Goal: Information Seeking & Learning: Learn about a topic

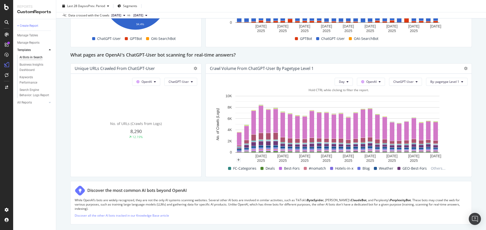
scroll to position [540, 0]
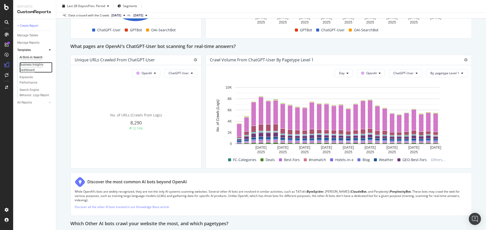
click at [30, 69] on div "Business Insights Dashboard" at bounding box center [33, 67] width 29 height 11
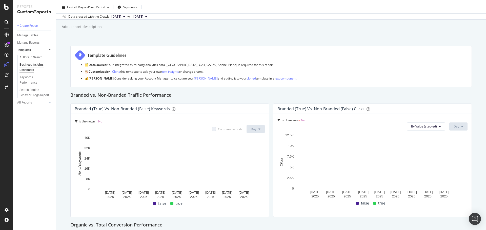
scroll to position [7, 0]
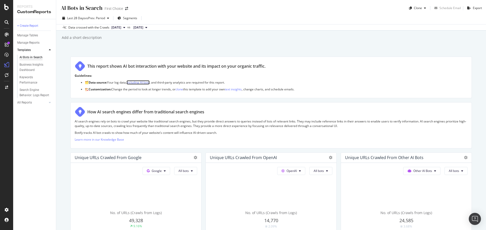
click at [142, 82] on link "including AI bots" at bounding box center [137, 82] width 23 height 4
click at [33, 57] on div "AI Bots in Search" at bounding box center [30, 57] width 23 height 5
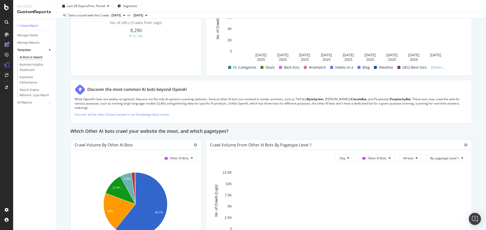
scroll to position [658, 0]
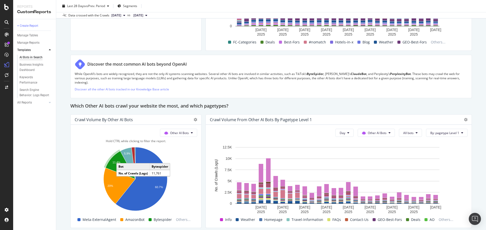
click at [120, 165] on icon "A chart." at bounding box center [120, 165] width 30 height 28
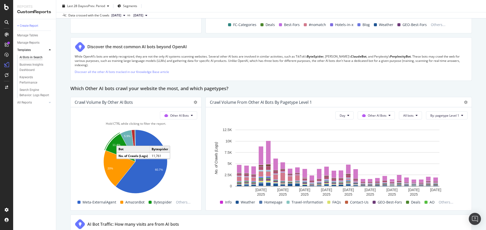
scroll to position [683, 0]
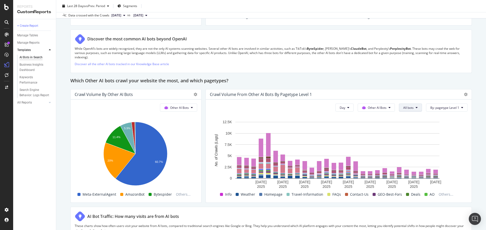
click at [408, 108] on span "All bots" at bounding box center [408, 108] width 10 height 4
click at [410, 109] on button "All bots" at bounding box center [410, 108] width 23 height 8
click at [414, 164] on span "Bytespider" at bounding box center [413, 163] width 28 height 5
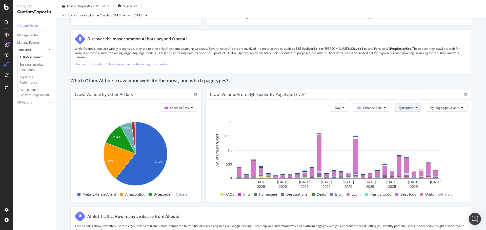
click at [398, 108] on span "Bytespider" at bounding box center [405, 108] width 15 height 4
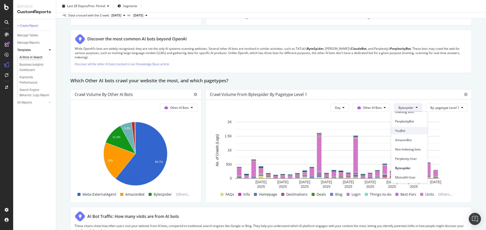
scroll to position [25, 0]
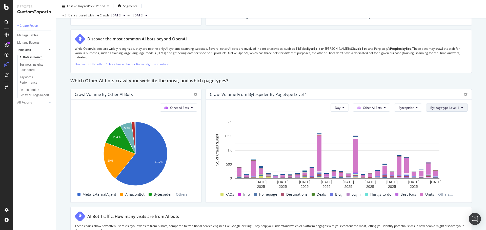
click at [440, 108] on span "By: pagetype Level 1" at bounding box center [444, 108] width 29 height 4
click at [447, 127] on div "Select a Segment" at bounding box center [431, 126] width 63 height 8
click at [443, 135] on span "Segments" at bounding box center [440, 135] width 14 height 4
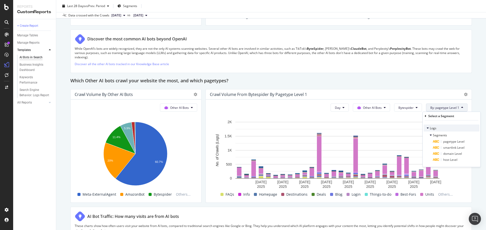
click at [439, 132] on div "Logs" at bounding box center [451, 128] width 56 height 7
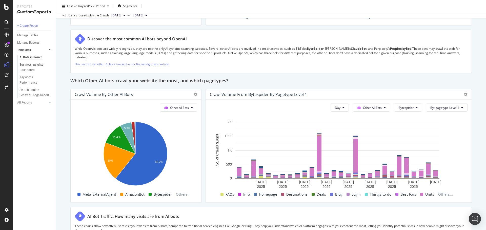
click at [401, 110] on button "Bytespider" at bounding box center [408, 108] width 28 height 8
click at [402, 138] on span "PerplexityBot" at bounding box center [409, 136] width 28 height 5
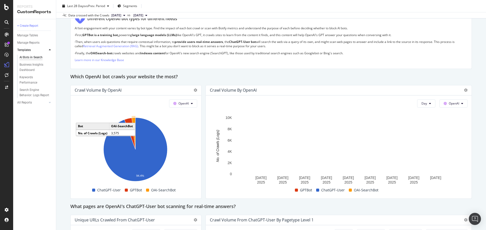
scroll to position [387, 0]
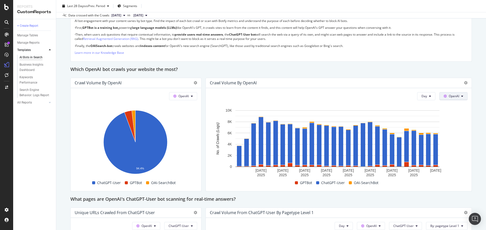
click at [443, 98] on span at bounding box center [445, 96] width 5 height 4
click at [127, 115] on icon "A chart." at bounding box center [129, 127] width 11 height 32
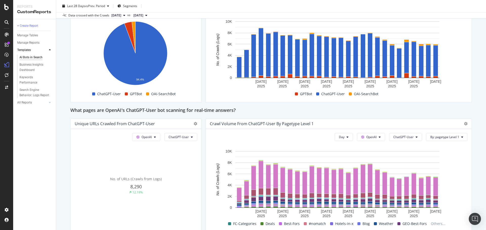
scroll to position [488, 0]
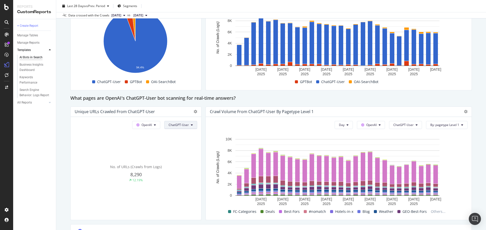
click at [182, 126] on span "ChatGPT-User" at bounding box center [178, 125] width 20 height 4
click at [185, 171] on span "GPTBot" at bounding box center [181, 172] width 26 height 5
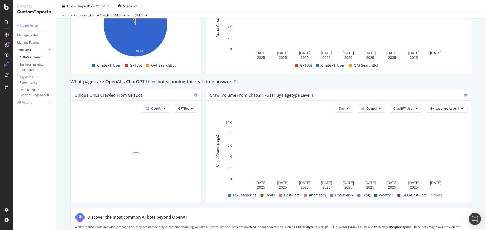
scroll to position [513, 0]
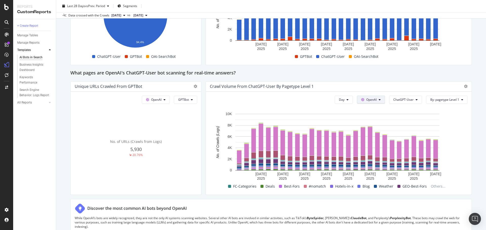
click at [378, 97] on button "OpenAI" at bounding box center [371, 100] width 28 height 8
click at [410, 100] on span "ChatGPT-User" at bounding box center [403, 100] width 20 height 4
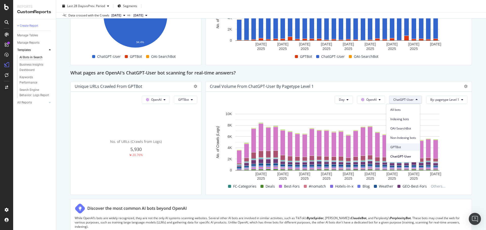
click at [405, 147] on span "GPTBot" at bounding box center [403, 147] width 26 height 5
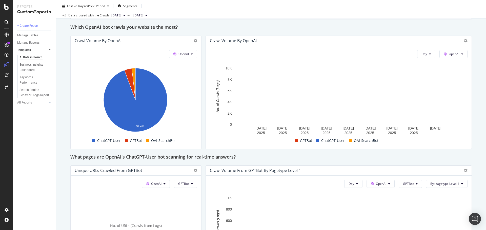
scroll to position [412, 0]
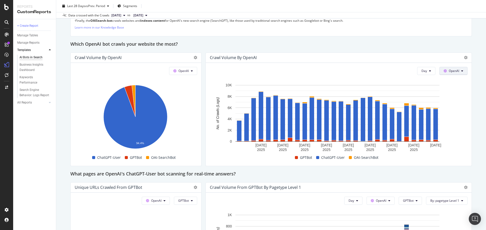
click at [455, 72] on span "OpenAI" at bounding box center [453, 71] width 10 height 4
click at [456, 111] on span "Other AI Bots" at bounding box center [457, 109] width 19 height 5
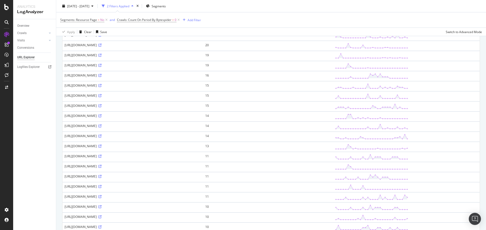
scroll to position [202, 0]
